Goal: Transaction & Acquisition: Subscribe to service/newsletter

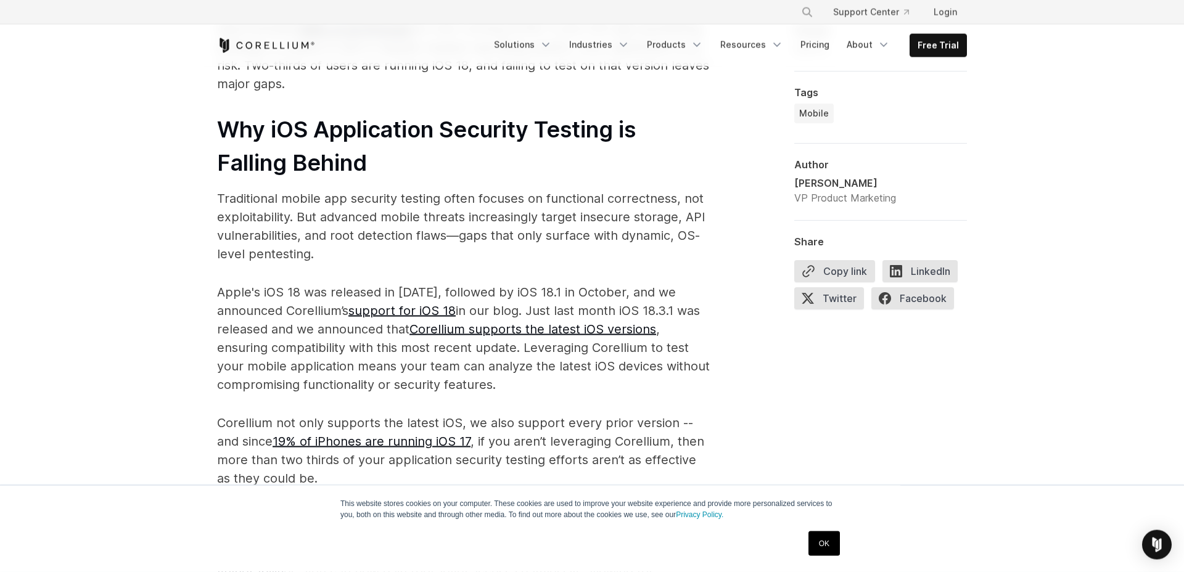
scroll to position [936, 0]
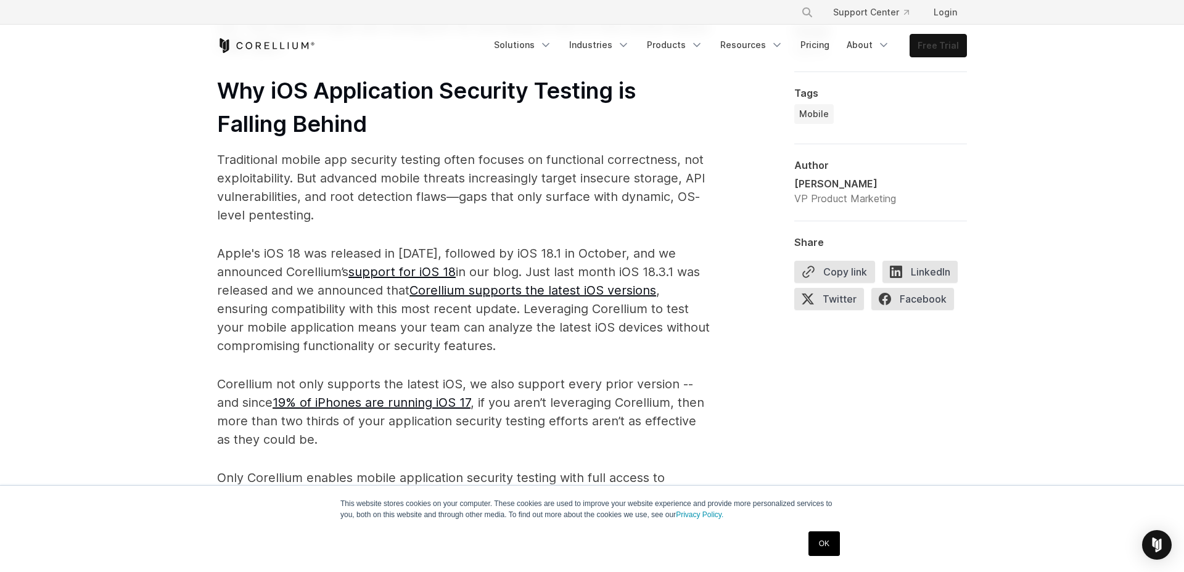
click at [946, 43] on link "Free Trial" at bounding box center [938, 46] width 56 height 22
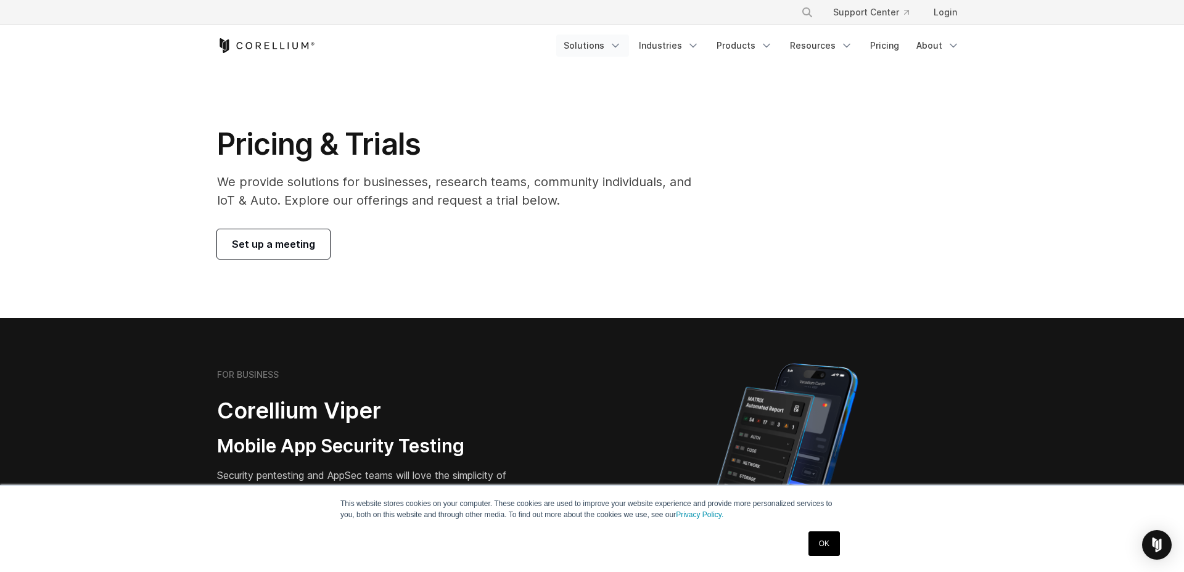
click at [608, 45] on link "Solutions" at bounding box center [592, 46] width 73 height 22
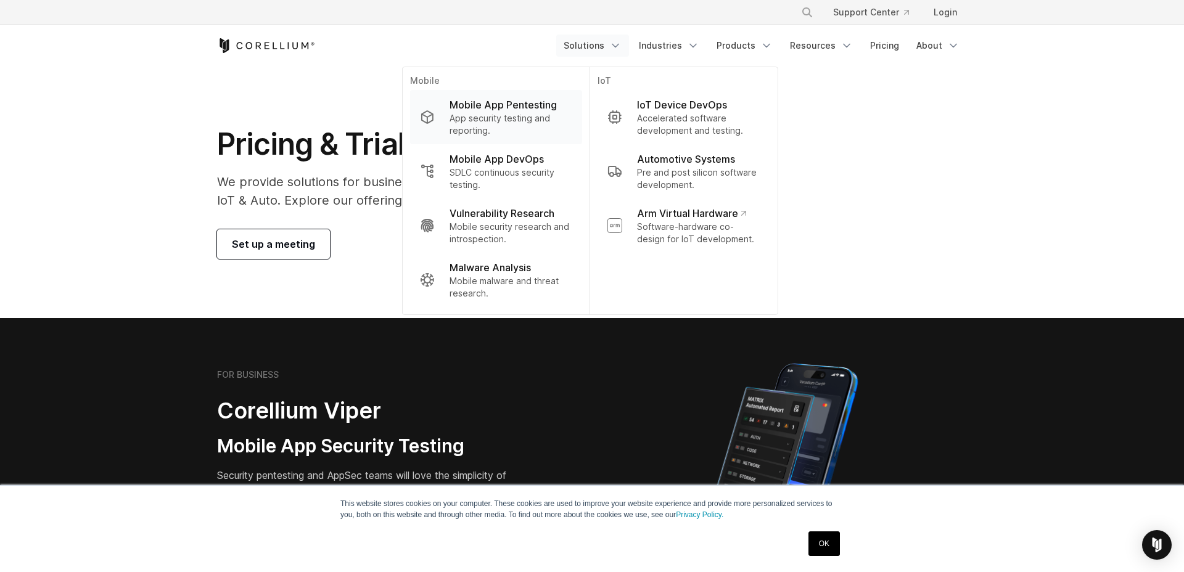
click at [491, 115] on p "App security testing and reporting." at bounding box center [510, 124] width 123 height 25
